Goal: Task Accomplishment & Management: Complete application form

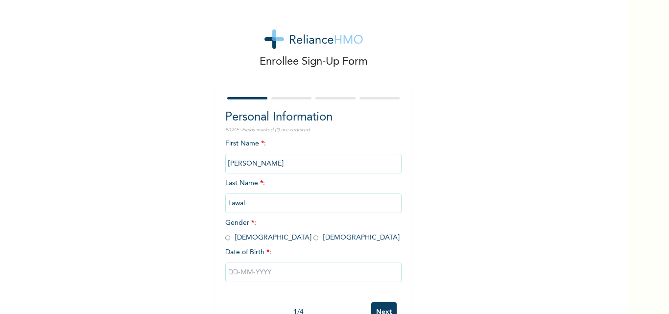
scroll to position [30, 0]
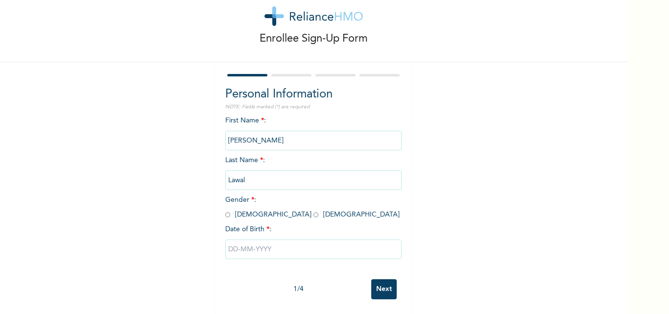
click at [220, 208] on div "Personal Information NOTE: Fields marked (*) are required First Name * : [PERSO…" at bounding box center [313, 188] width 196 height 252
click at [225, 210] on input "radio" at bounding box center [227, 214] width 5 height 9
radio input "true"
drag, startPoint x: 269, startPoint y: 244, endPoint x: 291, endPoint y: 244, distance: 22.0
click at [269, 243] on input "text" at bounding box center [313, 249] width 176 height 20
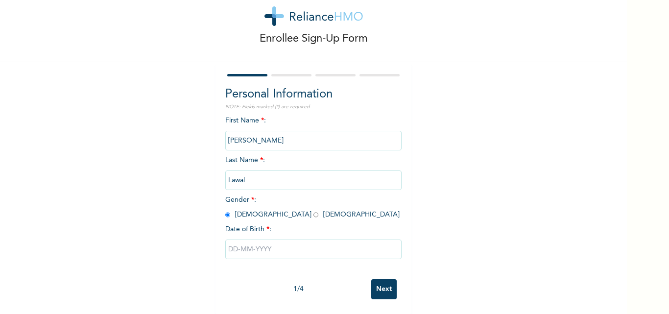
select select "7"
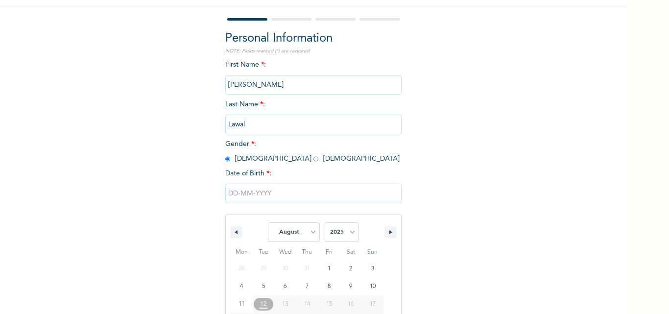
scroll to position [131, 0]
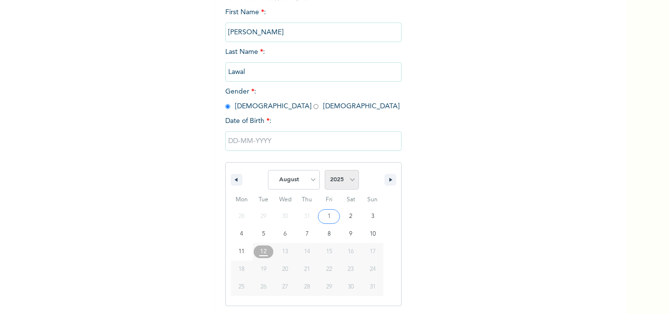
drag, startPoint x: 343, startPoint y: 181, endPoint x: 348, endPoint y: 182, distance: 5.0
click at [344, 181] on select "2025 2024 2023 2022 2021 2020 2019 2018 2017 2016 2015 2014 2013 2012 2011 2010…" at bounding box center [342, 180] width 34 height 20
click at [348, 177] on select "2025 2024 2023 2022 2021 2020 2019 2018 2017 2016 2015 2014 2013 2012 2011 2010…" at bounding box center [342, 180] width 34 height 20
select select "1992"
click at [325, 170] on select "2025 2024 2023 2022 2021 2020 2019 2018 2017 2016 2015 2014 2013 2012 2011 2010…" at bounding box center [342, 180] width 34 height 20
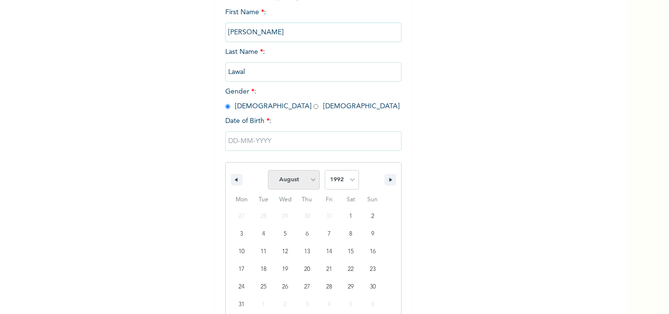
click at [308, 181] on select "January February March April May June July August September October November De…" at bounding box center [294, 180] width 52 height 20
select select "2"
click at [268, 170] on select "January February March April May June July August September October November De…" at bounding box center [294, 180] width 52 height 20
type input "[DATE]"
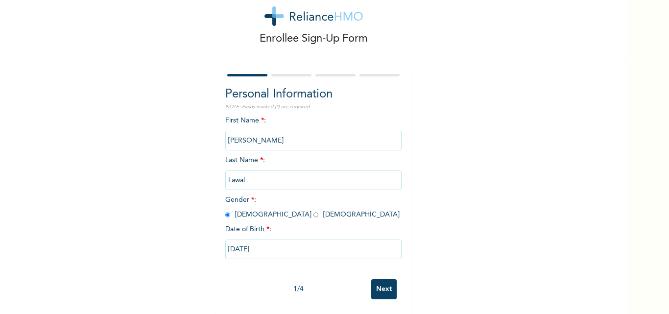
scroll to position [30, 0]
click at [377, 279] on input "Next" at bounding box center [383, 289] width 25 height 20
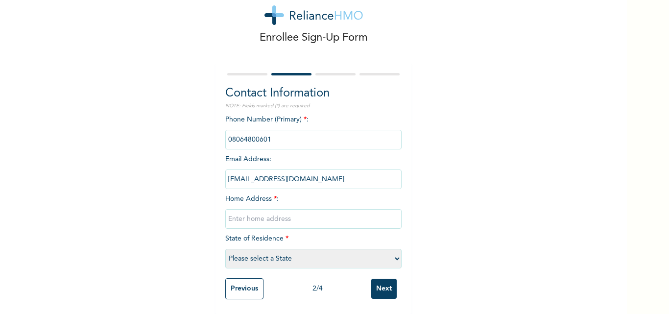
scroll to position [31, 0]
click at [278, 211] on input "text" at bounding box center [313, 219] width 176 height 20
type input "[STREET_ADDRESS]"
click at [306, 259] on select "Please select a State [PERSON_NAME] (FCT) [PERSON_NAME] Ibom [GEOGRAPHIC_DATA] …" at bounding box center [313, 259] width 176 height 20
select select "25"
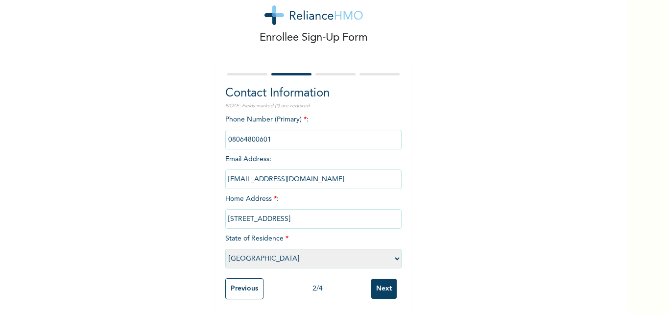
click at [225, 249] on select "Please select a State [PERSON_NAME] (FCT) [PERSON_NAME] Ibom [GEOGRAPHIC_DATA] …" at bounding box center [313, 259] width 176 height 20
click at [371, 282] on input "Next" at bounding box center [383, 289] width 25 height 20
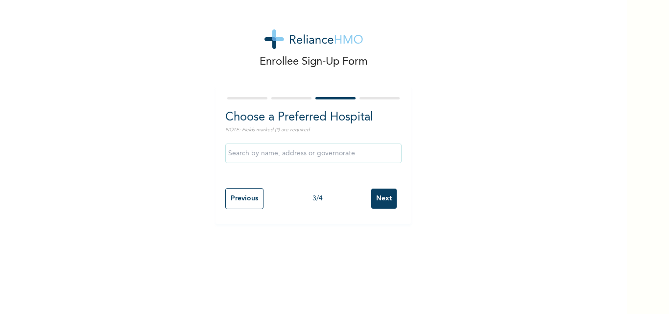
click at [335, 147] on input "text" at bounding box center [313, 153] width 176 height 20
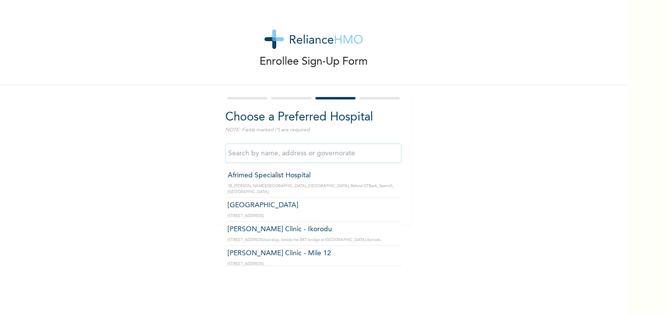
click at [335, 154] on input "text" at bounding box center [313, 153] width 176 height 20
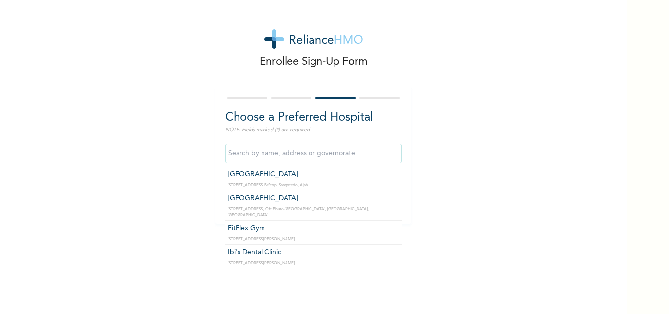
scroll to position [13018, 0]
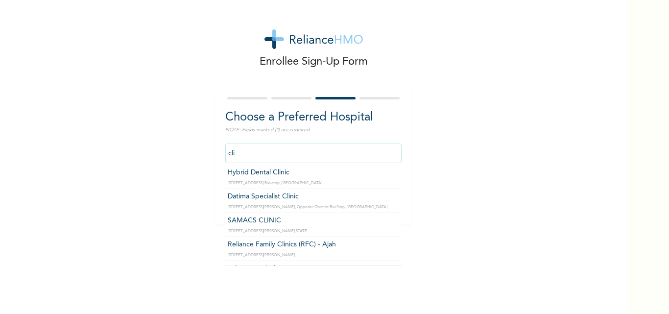
type input "clin"
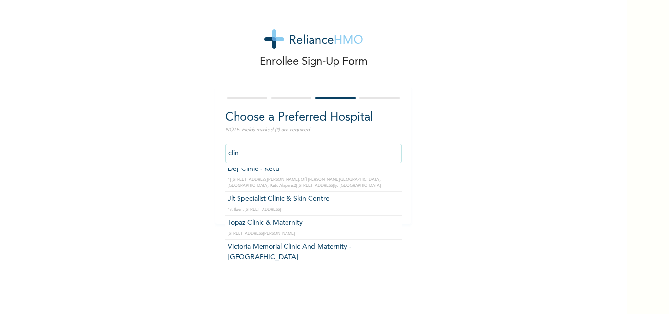
scroll to position [0, 0]
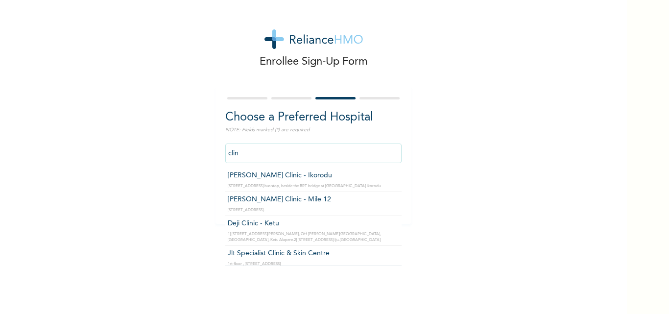
drag, startPoint x: 276, startPoint y: 153, endPoint x: 162, endPoint y: 154, distance: 114.1
click at [162, 154] on div "Enrollee Sign-Up Form Choose a Preferred Hospital NOTE: Fields marked (*) are r…" at bounding box center [313, 112] width 627 height 224
type input "clinix"
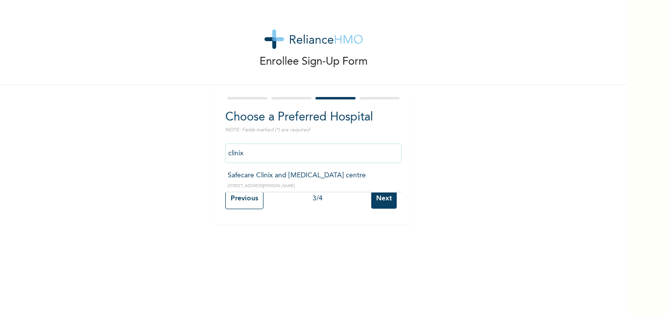
drag, startPoint x: 299, startPoint y: 150, endPoint x: 160, endPoint y: 169, distance: 140.8
click at [160, 169] on div "Enrollee Sign-Up Form Choose a Preferred Hospital NOTE: Fields marked (*) are r…" at bounding box center [313, 112] width 627 height 224
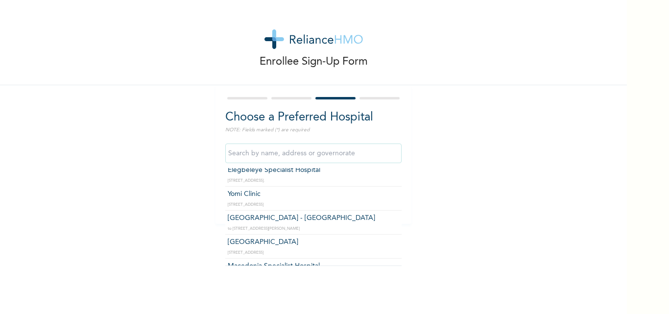
scroll to position [2056, 0]
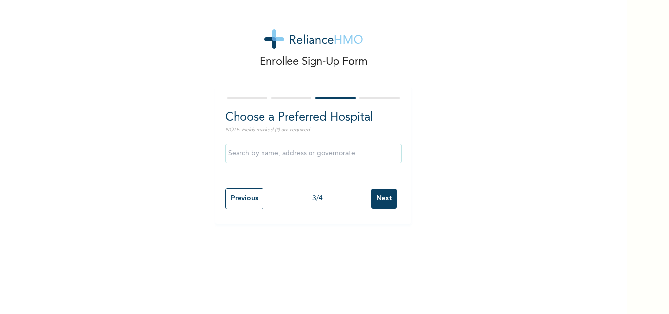
drag, startPoint x: 457, startPoint y: 151, endPoint x: 513, endPoint y: 173, distance: 59.8
click at [457, 151] on div "Enrollee Sign-Up Form Choose a Preferred Hospital NOTE: Fields marked (*) are r…" at bounding box center [313, 112] width 627 height 224
drag, startPoint x: 437, startPoint y: 260, endPoint x: 504, endPoint y: 275, distance: 68.2
click at [437, 259] on div "Enrollee Sign-Up Form Choose a Preferred Hospital NOTE: Fields marked (*) are r…" at bounding box center [313, 157] width 627 height 314
click at [450, 251] on div "Enrollee Sign-Up Form Choose a Preferred Hospital NOTE: Fields marked (*) are r…" at bounding box center [313, 157] width 627 height 314
